Goal: Task Accomplishment & Management: Complete application form

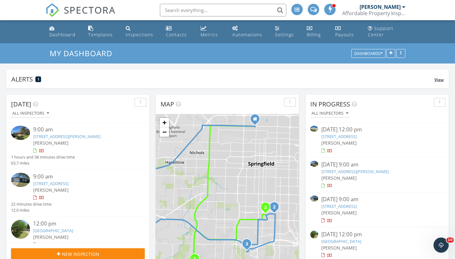
scroll to position [2, 0]
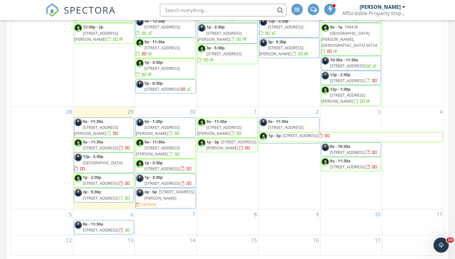
scroll to position [359, 0]
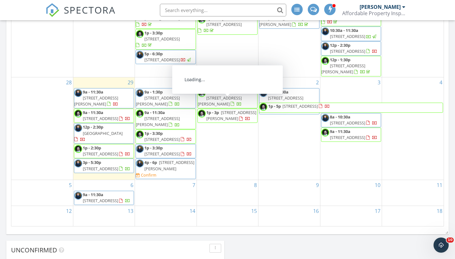
click at [215, 110] on span "1p - 3p" at bounding box center [212, 113] width 13 height 6
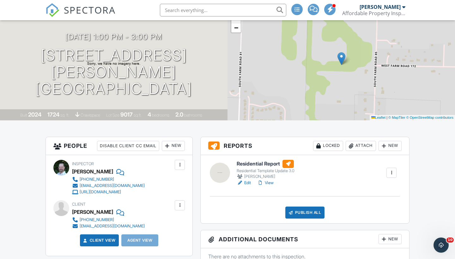
click at [171, 145] on div "New" at bounding box center [173, 146] width 23 height 10
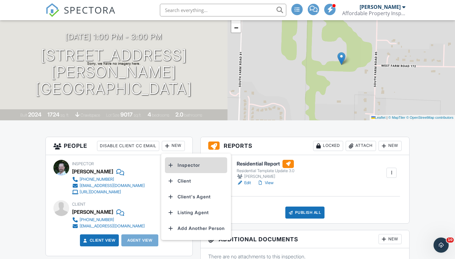
click at [188, 162] on li "Inspector" at bounding box center [196, 165] width 62 height 16
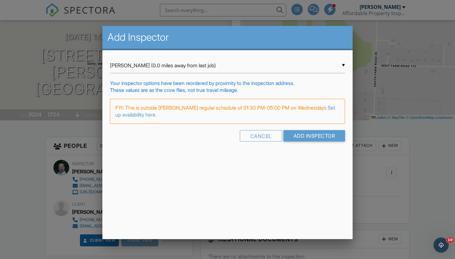
drag, startPoint x: 299, startPoint y: 92, endPoint x: 312, endPoint y: 120, distance: 31.0
click at [312, 120] on form "▼ William McIntosh (0.0 miles away from last job) William McIntosh (0.0 miles a…" at bounding box center [227, 102] width 235 height 88
click at [313, 136] on input "Add Inspector" at bounding box center [314, 135] width 62 height 11
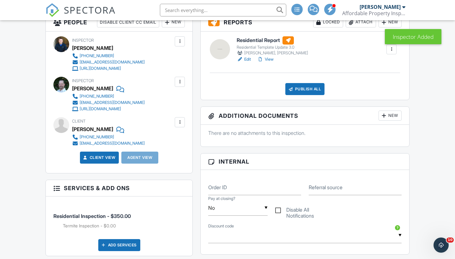
click at [179, 83] on div at bounding box center [180, 82] width 6 height 6
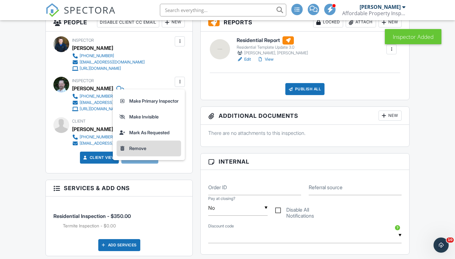
click at [153, 152] on li "Remove" at bounding box center [149, 149] width 64 height 16
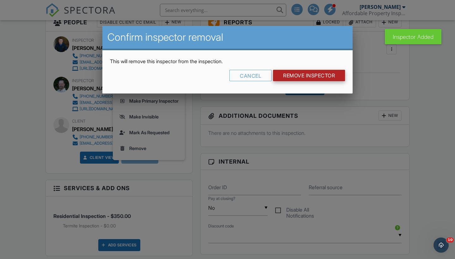
click at [290, 77] on input "Remove Inspector" at bounding box center [309, 75] width 72 height 11
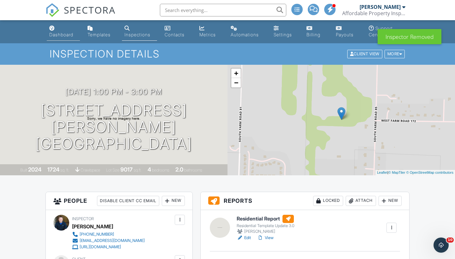
click at [60, 32] on div "Dashboard" at bounding box center [61, 34] width 24 height 5
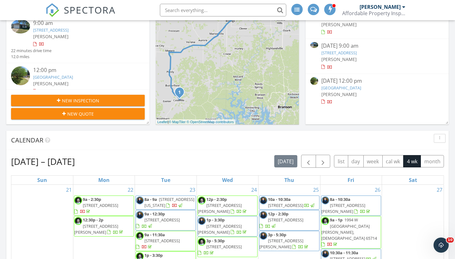
scroll to position [10, 0]
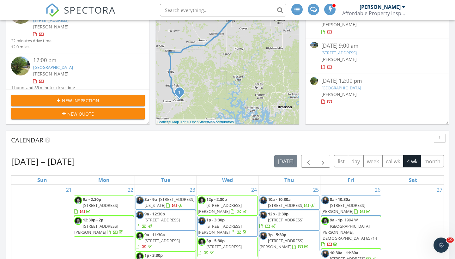
click at [94, 101] on span "New Inspection" at bounding box center [80, 100] width 37 height 7
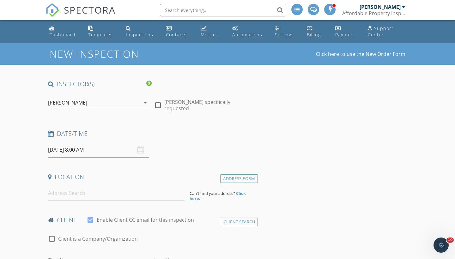
click at [86, 103] on div "[PERSON_NAME]" at bounding box center [67, 103] width 39 height 6
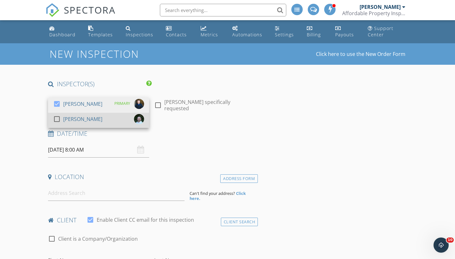
click at [85, 120] on div "[PERSON_NAME]" at bounding box center [82, 119] width 39 height 10
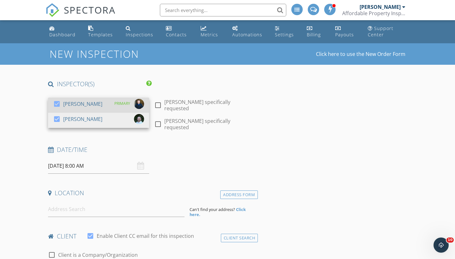
click at [81, 104] on div "[PERSON_NAME]" at bounding box center [82, 104] width 39 height 10
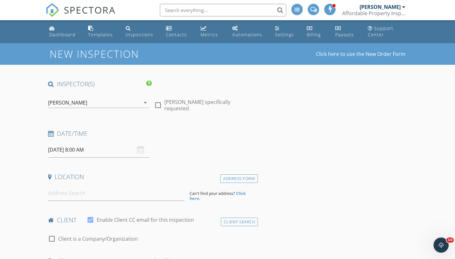
click at [80, 150] on input "09/30/2025 8:00 AM" at bounding box center [98, 149] width 101 height 15
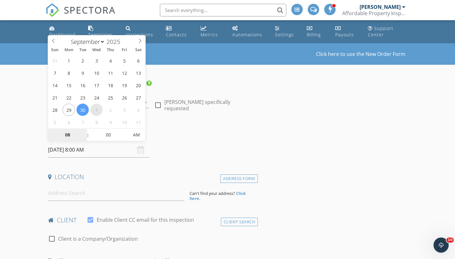
select select "9"
type input "10/01/2025 8:00 AM"
type input "09"
type input "10/01/2025 9:00 AM"
click at [85, 131] on span at bounding box center [84, 132] width 4 height 6
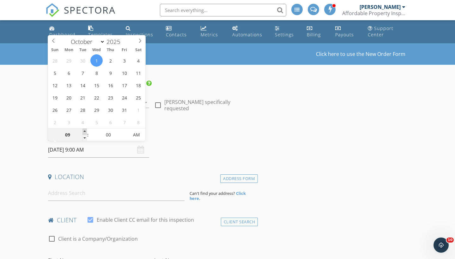
type input "10"
type input "10/01/2025 10:00 AM"
click at [85, 131] on span at bounding box center [84, 132] width 4 height 6
type input "11"
type input "10/01/2025 11:00 AM"
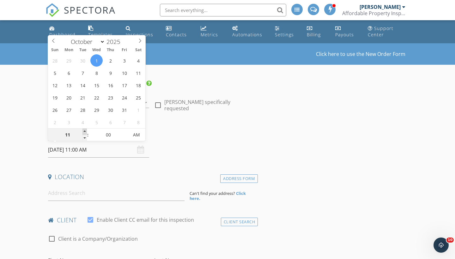
click at [85, 131] on span at bounding box center [84, 132] width 4 height 6
type input "12"
type input "10/01/2025 12:00 PM"
click at [85, 131] on span at bounding box center [84, 132] width 4 height 6
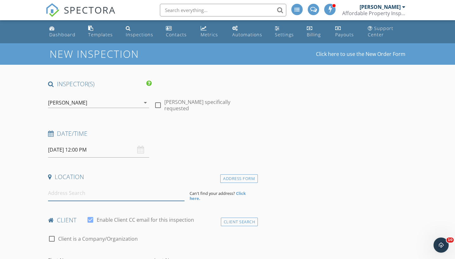
click at [77, 195] on input at bounding box center [116, 192] width 136 height 15
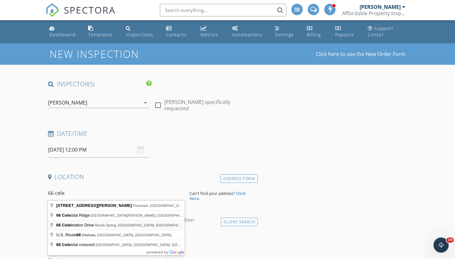
type input "66 Celebration Drive, Reeds Spring, MO, USA"
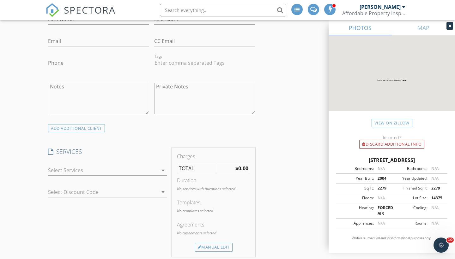
scroll to position [374, 0]
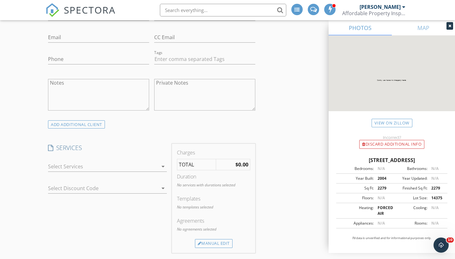
click at [79, 163] on div at bounding box center [103, 166] width 110 height 10
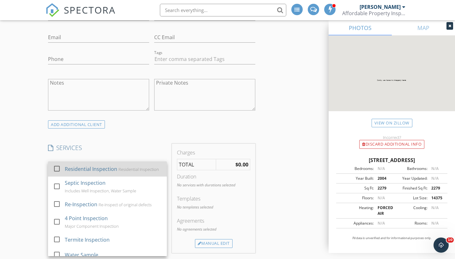
click at [76, 165] on div "Residential Inspection" at bounding box center [91, 169] width 52 height 8
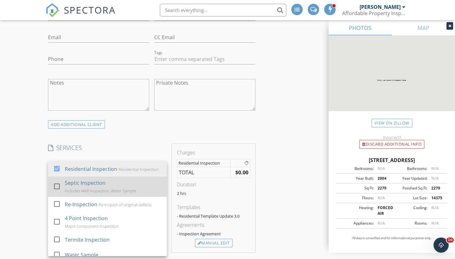
click at [79, 182] on div "Septic Inspection" at bounding box center [85, 183] width 41 height 8
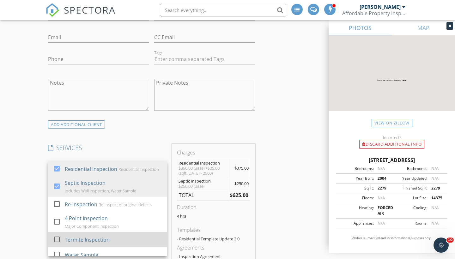
click at [80, 236] on div "Termite Inspection" at bounding box center [87, 240] width 45 height 8
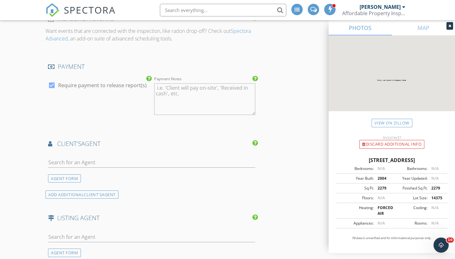
scroll to position [674, 0]
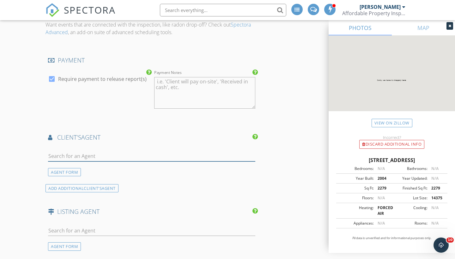
click at [103, 155] on input "text" at bounding box center [151, 156] width 207 height 10
type input "j"
click at [100, 222] on div at bounding box center [151, 232] width 207 height 21
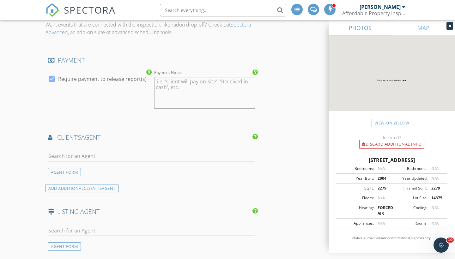
click at [96, 228] on input "text" at bounding box center [151, 231] width 207 height 10
type input "dan for"
click at [100, 244] on li "Dan Fortin Exp Realty" at bounding box center [151, 245] width 207 height 18
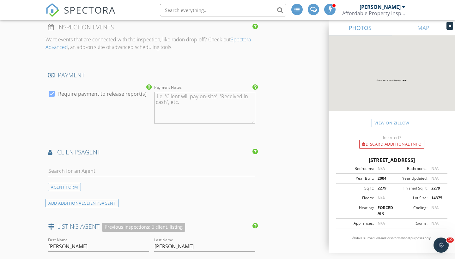
scroll to position [655, 0]
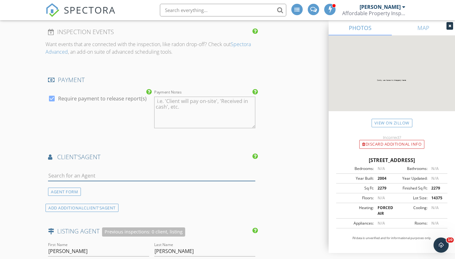
click at [77, 173] on input "text" at bounding box center [151, 176] width 207 height 10
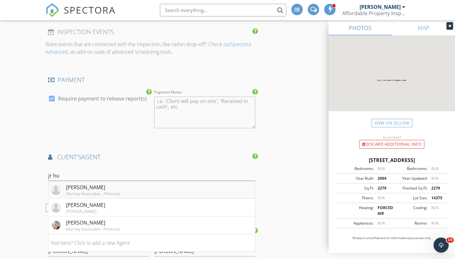
type input "jr hu"
click at [83, 191] on div "Murney Associates - Primrose" at bounding box center [93, 193] width 54 height 5
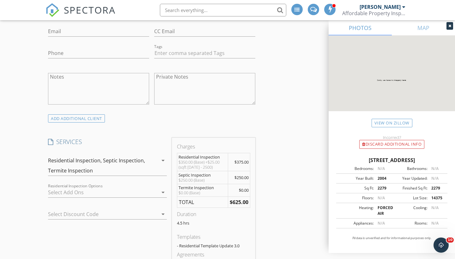
scroll to position [379, 0]
click at [92, 168] on div "Termite Inspection" at bounding box center [70, 171] width 45 height 6
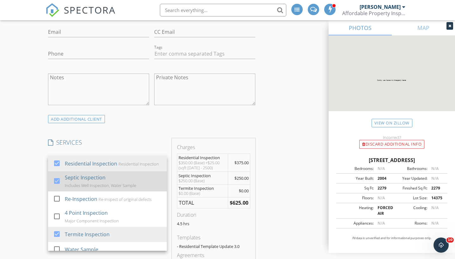
click at [90, 183] on div "Includes Well Inspection, Water Sample" at bounding box center [100, 185] width 71 height 5
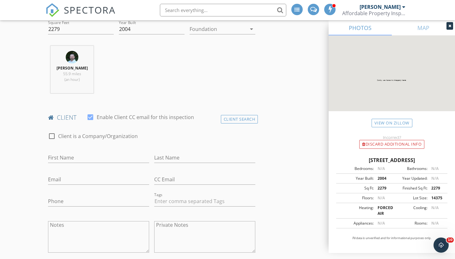
scroll to position [165, 0]
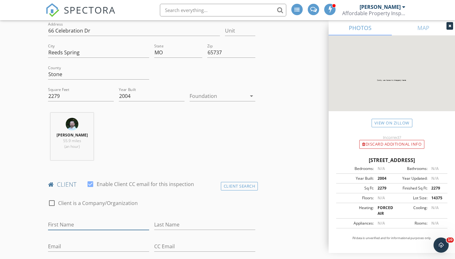
click at [83, 222] on input "First Name" at bounding box center [98, 225] width 101 height 10
type input "Mark and JJ"
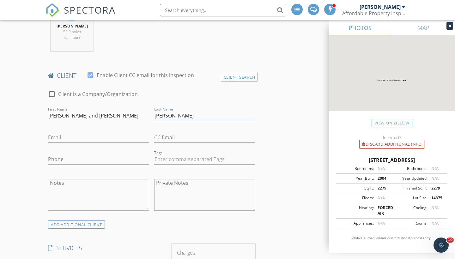
scroll to position [277, 0]
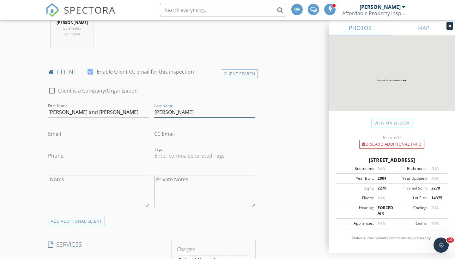
type input "Massey"
type input "417-425-0963"
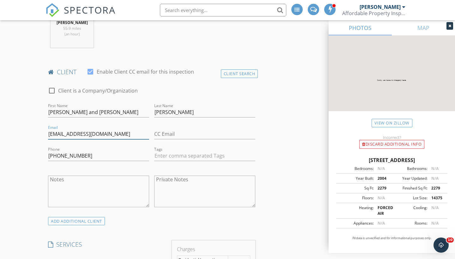
type input "markmassey11@yahoo.com"
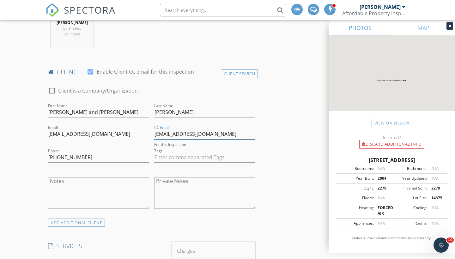
type input "carchick42@yahoo.com"
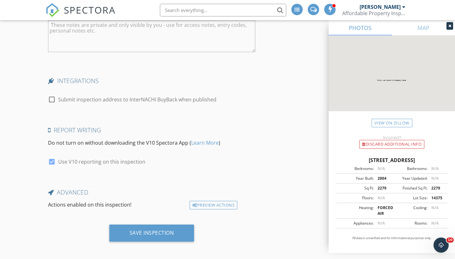
scroll to position [1280, 0]
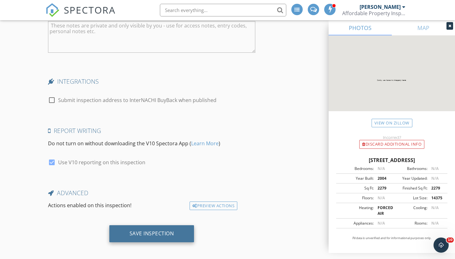
click at [162, 232] on div "Save Inspection" at bounding box center [152, 233] width 45 height 6
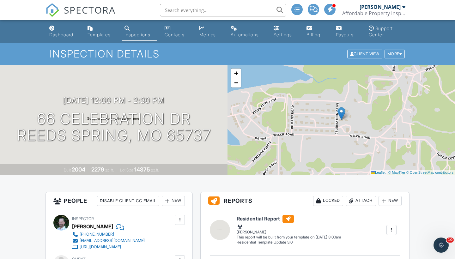
click at [61, 35] on div "Dashboard" at bounding box center [61, 34] width 24 height 5
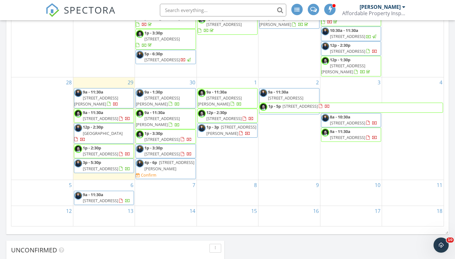
scroll to position [364, 0]
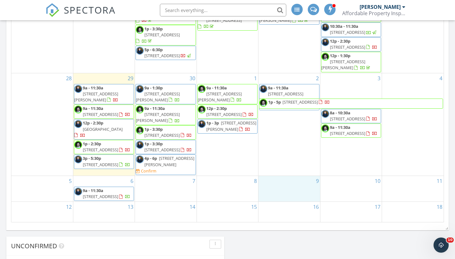
click at [260, 189] on div "9" at bounding box center [288, 189] width 61 height 26
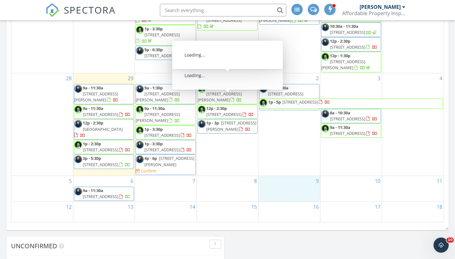
click at [211, 73] on div "1 9a - 11:30a [STREET_ADDRESS][PERSON_NAME] 12p - 2:30p [STREET_ADDRESS] 1p - 3…" at bounding box center [227, 124] width 61 height 102
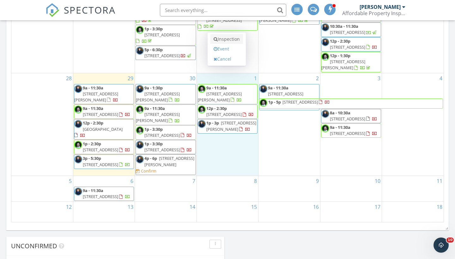
click at [224, 41] on link "Inspection" at bounding box center [226, 39] width 33 height 10
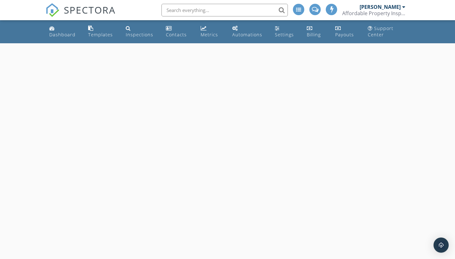
select select "9"
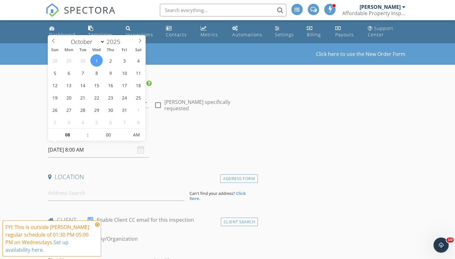
click at [79, 151] on input "[DATE] 8:00 AM" at bounding box center [98, 149] width 101 height 15
type input "09"
type input "10/01/2025 9:00 AM"
click at [84, 131] on span at bounding box center [84, 132] width 4 height 6
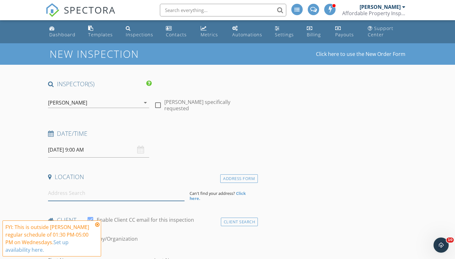
click at [70, 195] on input at bounding box center [116, 192] width 136 height 15
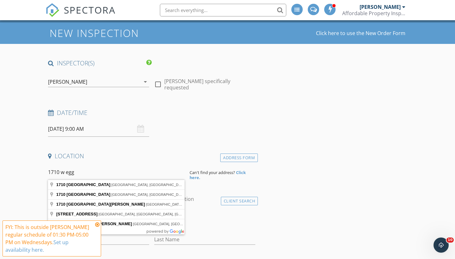
scroll to position [36, 0]
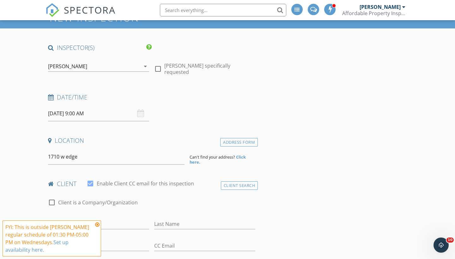
type input "1710 West Edgewood Street, Springfield, MO, USA"
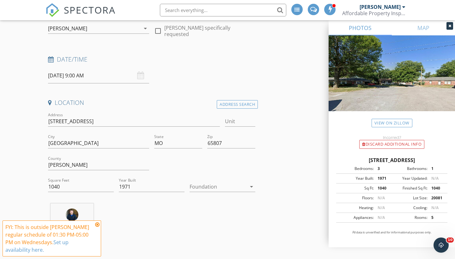
scroll to position [76, 0]
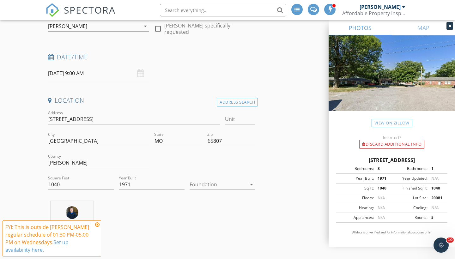
click at [98, 224] on icon at bounding box center [97, 224] width 4 height 5
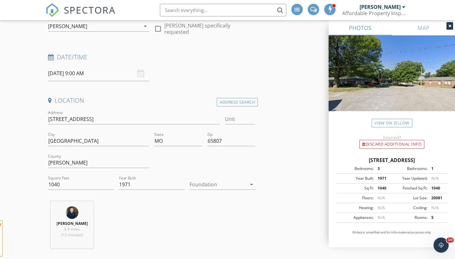
click at [137, 208] on div "William McIntosh 5.9 miles (12 minutes)" at bounding box center [151, 227] width 212 height 52
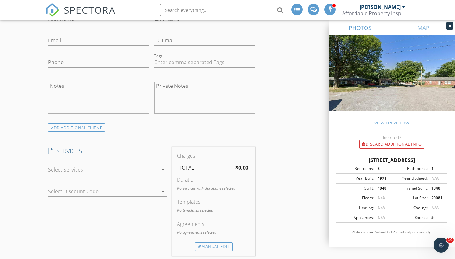
scroll to position [382, 0]
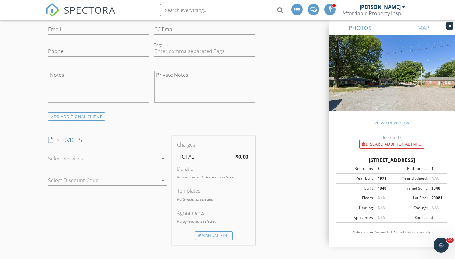
click at [88, 164] on div at bounding box center [103, 159] width 110 height 10
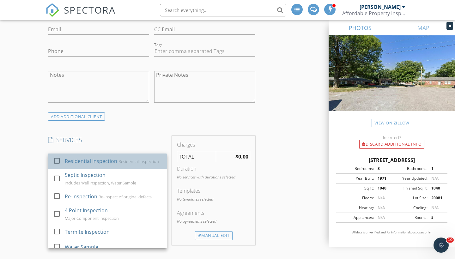
click at [79, 164] on div "Residential Inspection" at bounding box center [91, 161] width 52 height 8
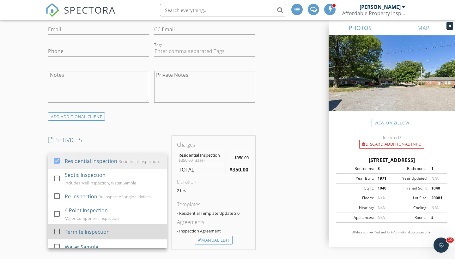
click at [78, 230] on div "Termite Inspection" at bounding box center [87, 232] width 45 height 8
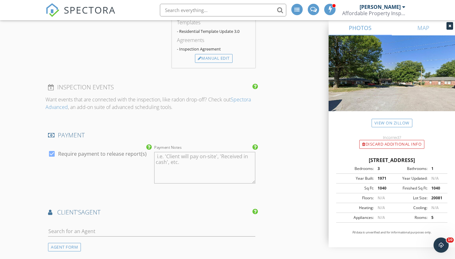
scroll to position [584, 0]
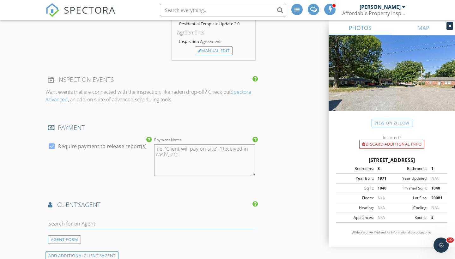
click at [90, 228] on input "text" at bounding box center [151, 224] width 207 height 10
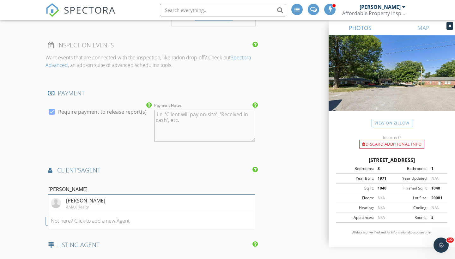
scroll to position [626, 0]
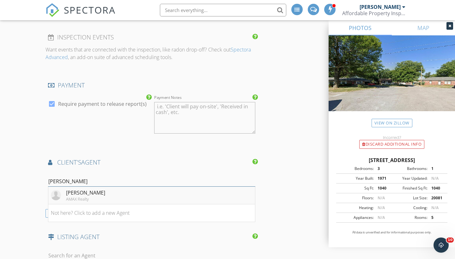
type input "suiter"
click at [106, 201] on li "Darron Suiter AMAX Realty" at bounding box center [151, 196] width 207 height 18
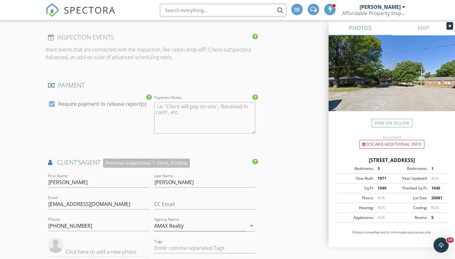
click at [29, 219] on div "New Inspection Click here to use the New Order Form INSPECTOR(S) check_box Will…" at bounding box center [227, 99] width 455 height 1365
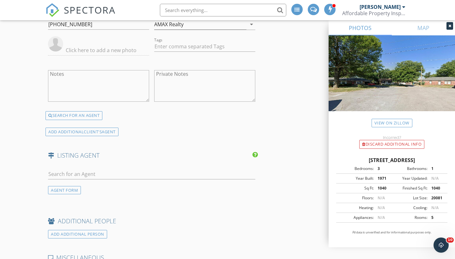
scroll to position [831, 0]
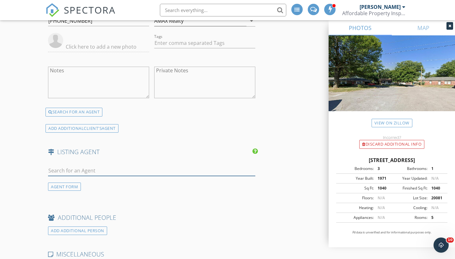
click at [92, 174] on input "text" at bounding box center [151, 171] width 207 height 10
type input "chad jones"
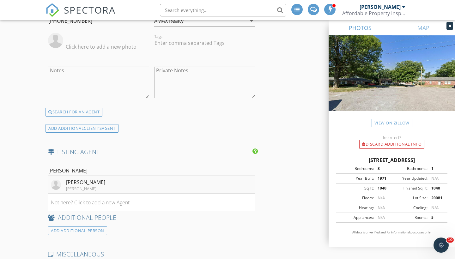
click at [91, 186] on div "Chad Jones" at bounding box center [85, 182] width 39 height 8
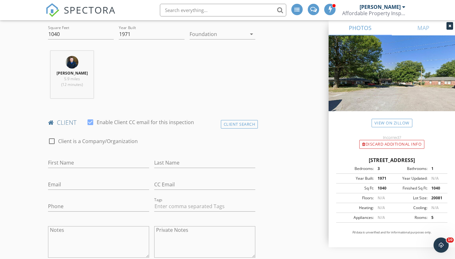
scroll to position [223, 0]
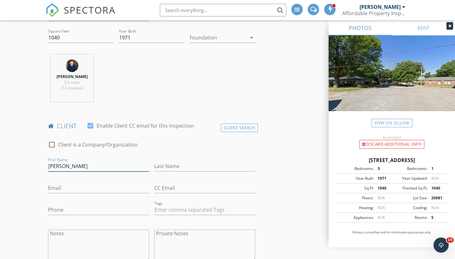
type input "Katrina"
click at [185, 177] on div "Last Name" at bounding box center [204, 169] width 101 height 17
type input "Hayes"
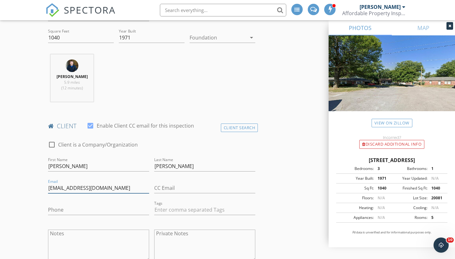
type input "khayes@sgcfoodservice.com"
type input "417-425-5000"
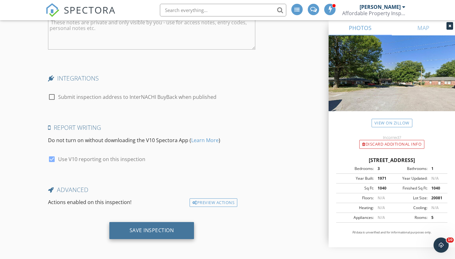
scroll to position [1281, 0]
click at [131, 229] on div "Save Inspection" at bounding box center [152, 230] width 45 height 6
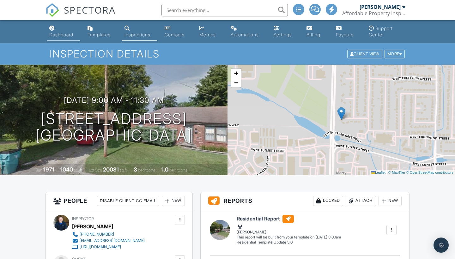
click at [58, 35] on div "Dashboard" at bounding box center [61, 34] width 24 height 5
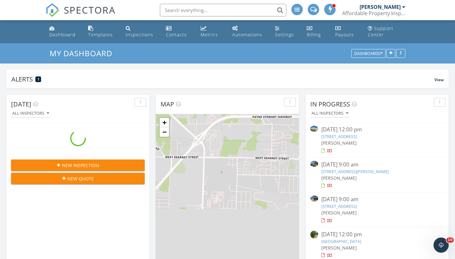
scroll to position [136, 143]
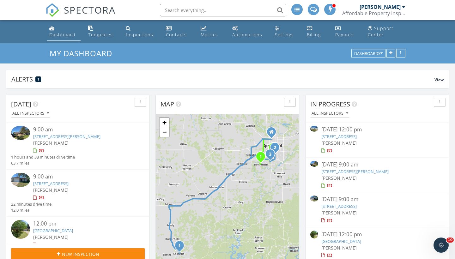
click at [57, 34] on div "Dashboard" at bounding box center [62, 35] width 26 height 6
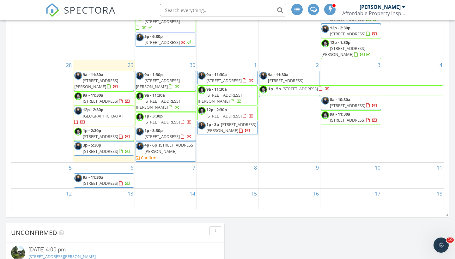
scroll to position [21, 0]
click at [242, 196] on div "15" at bounding box center [227, 199] width 61 height 21
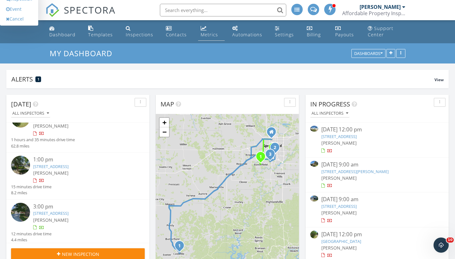
scroll to position [0, 0]
click at [205, 35] on div "Metrics" at bounding box center [209, 35] width 17 height 6
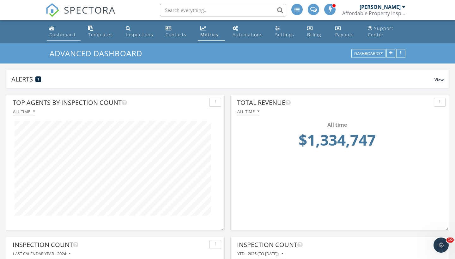
click at [68, 35] on div "Dashboard" at bounding box center [62, 35] width 26 height 6
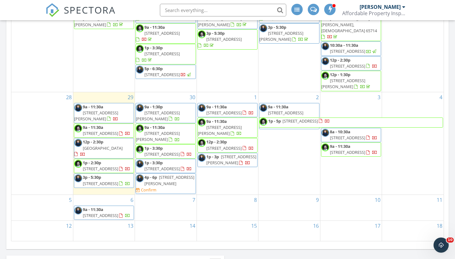
scroll to position [351, 0]
